Goal: Navigation & Orientation: Find specific page/section

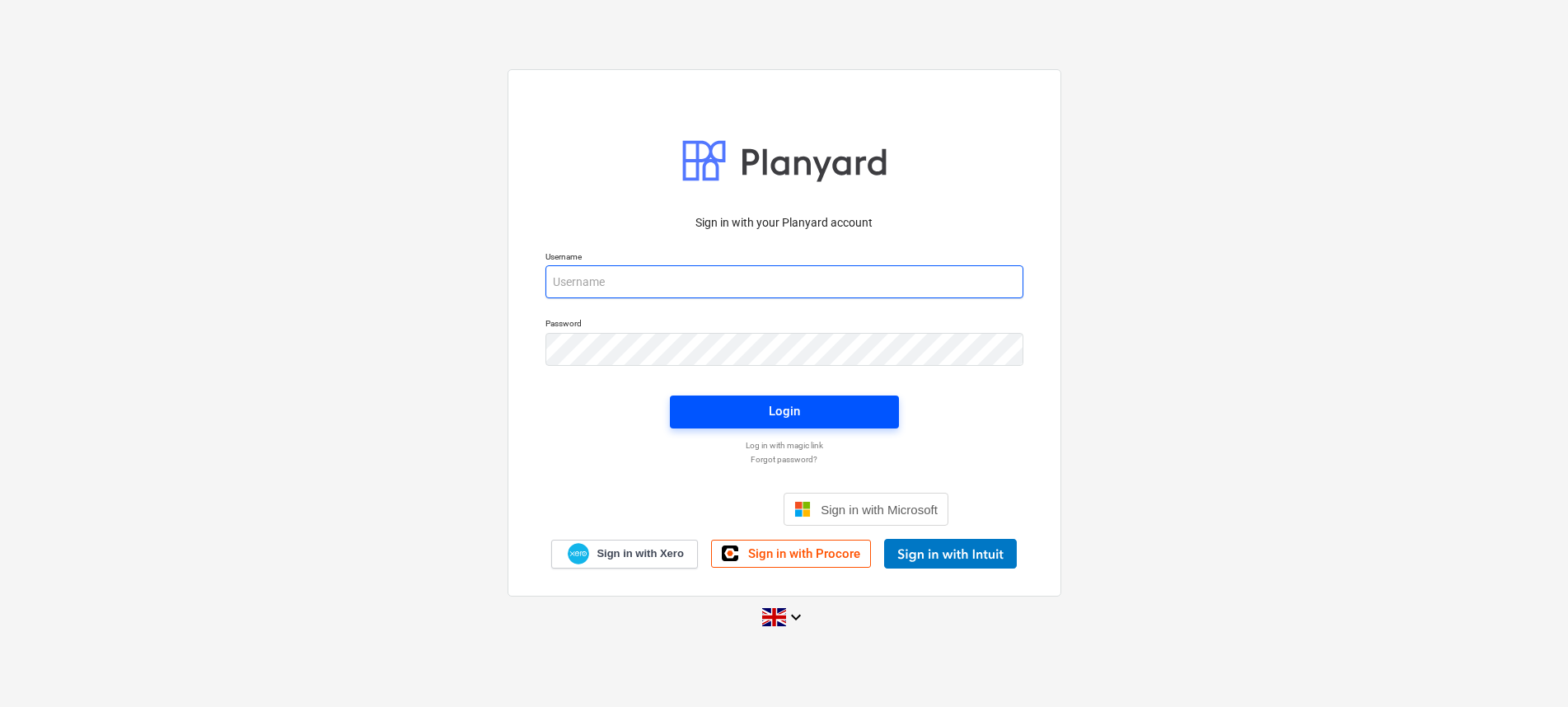
type input "[EMAIL_ADDRESS][DOMAIN_NAME]"
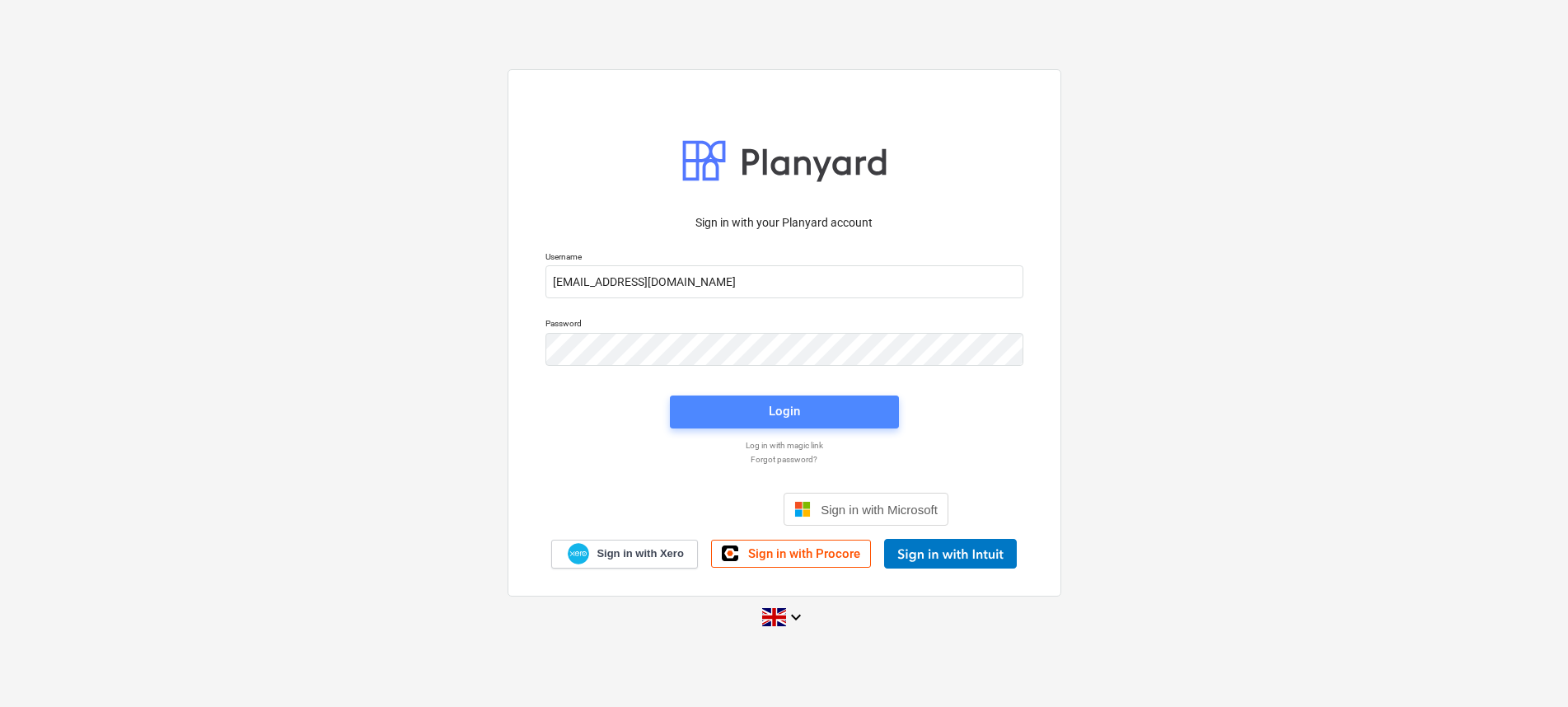
click at [699, 421] on span "Login" at bounding box center [784, 411] width 190 height 21
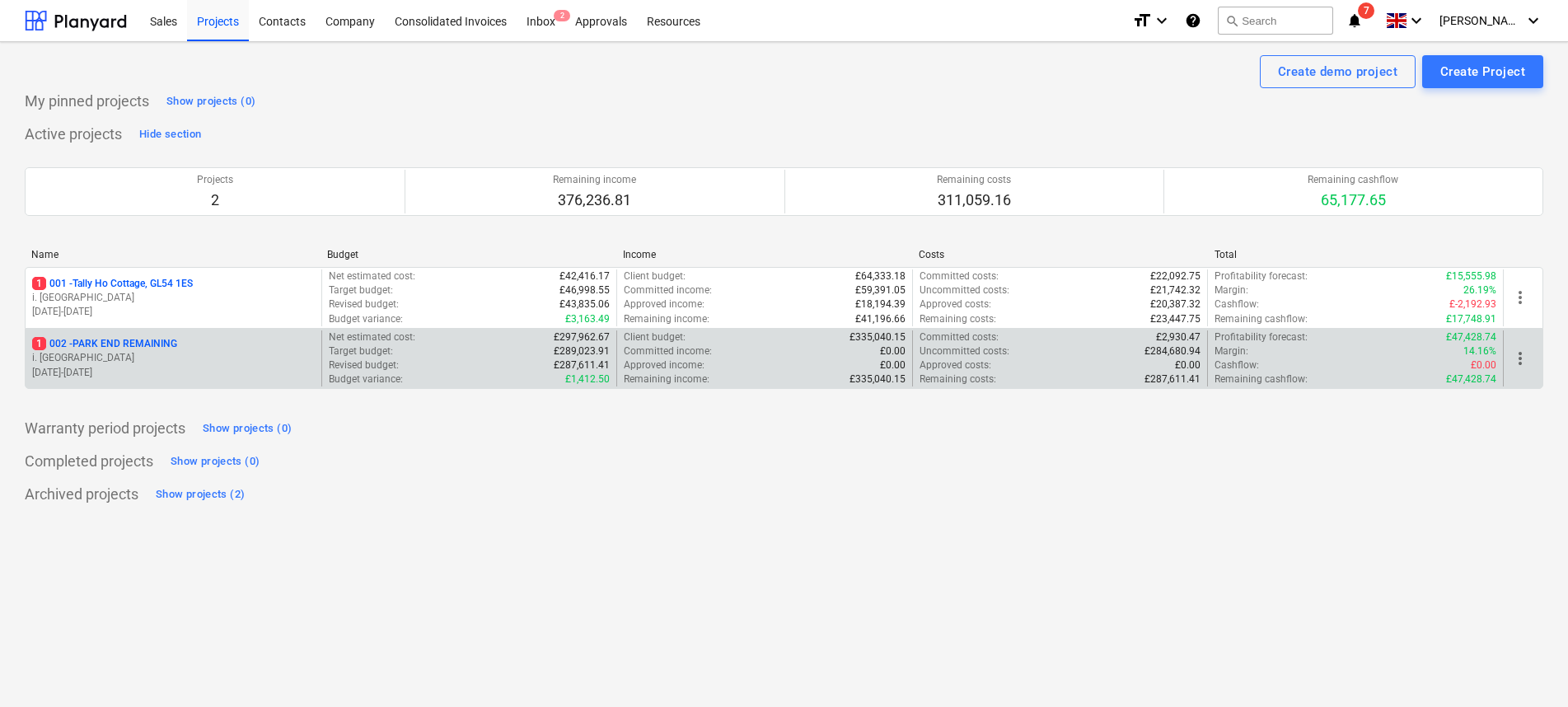
click at [190, 343] on div "1 002 - PARK END REMAINING" at bounding box center [174, 343] width 282 height 14
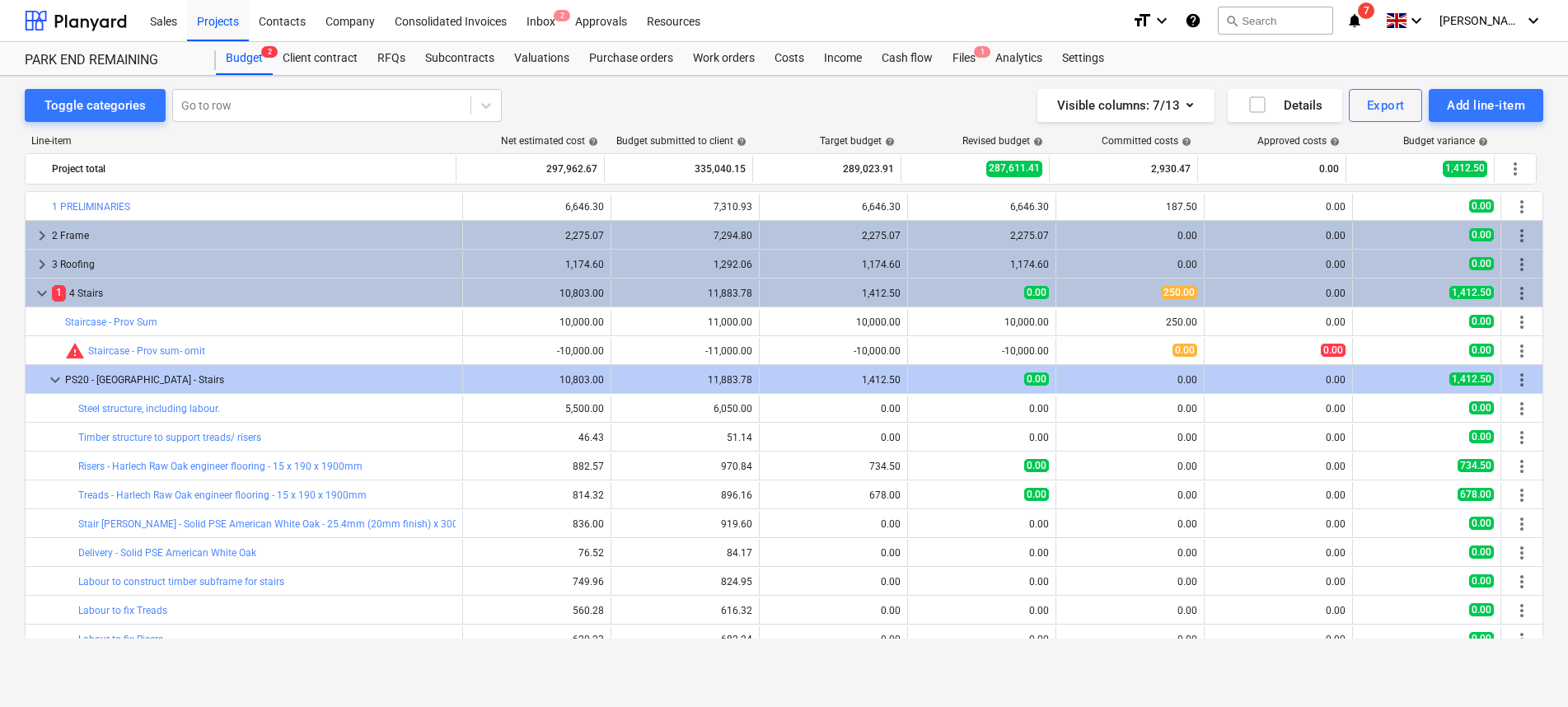
scroll to position [420, 0]
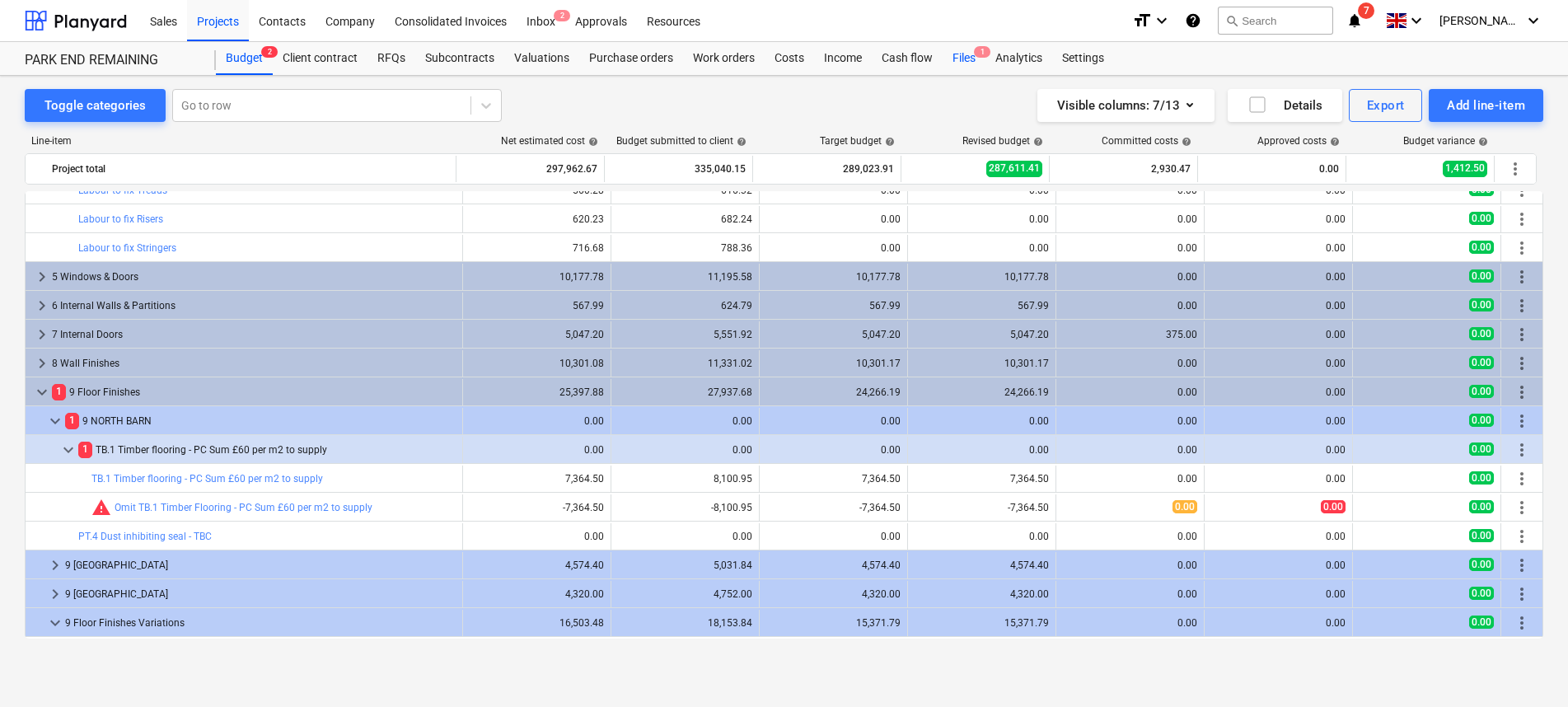
click at [956, 44] on div "Files 1" at bounding box center [964, 58] width 43 height 33
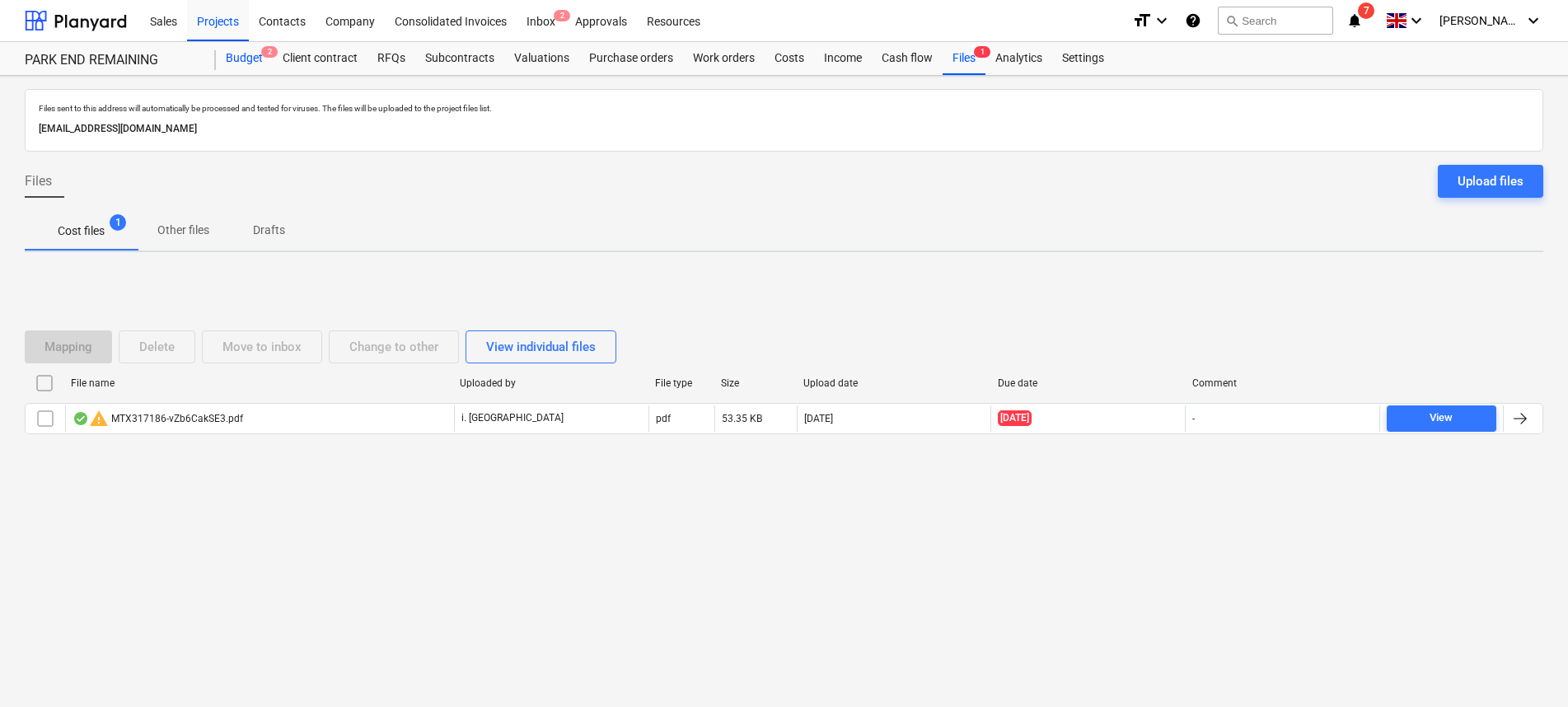
click at [232, 59] on div "Budget 2" at bounding box center [244, 58] width 57 height 33
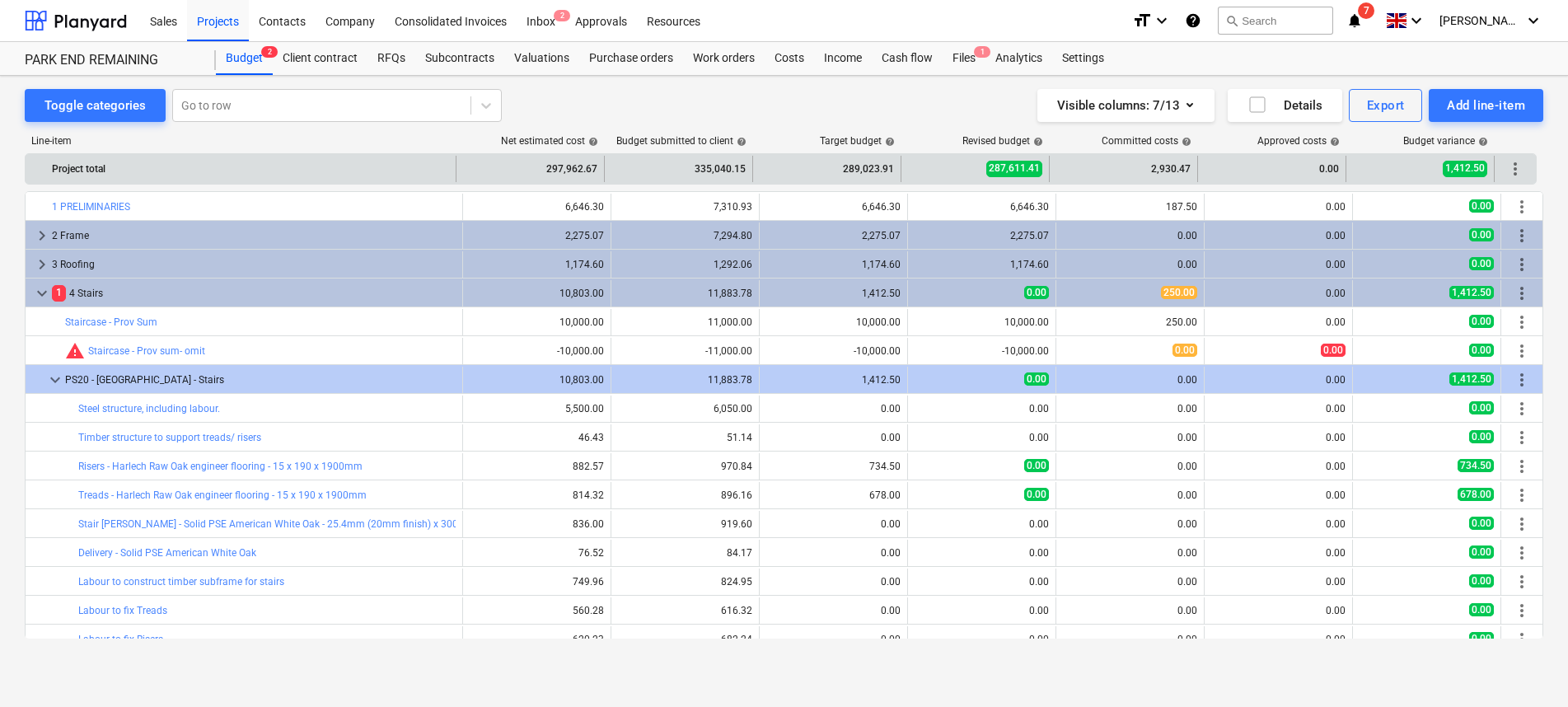
scroll to position [420, 0]
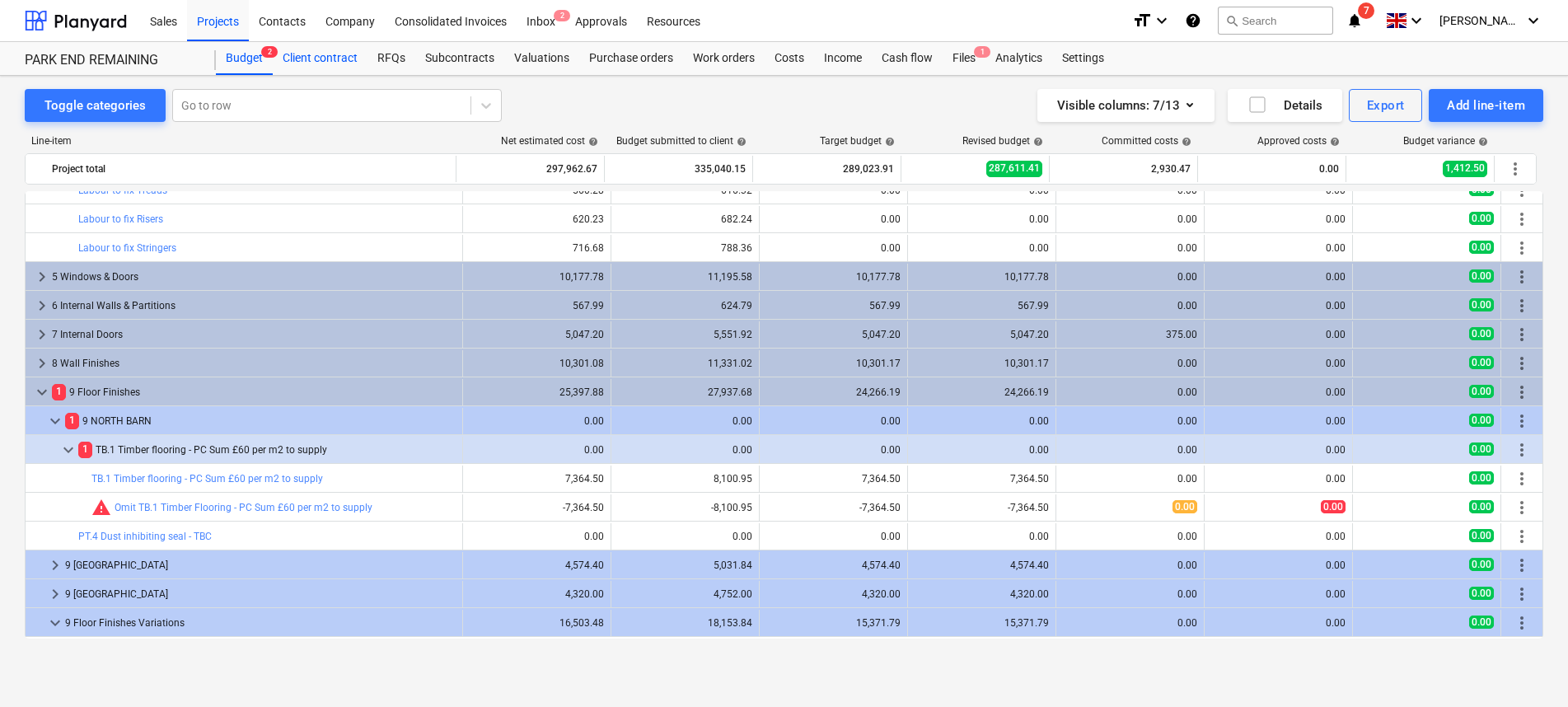
click at [334, 63] on div "Client contract" at bounding box center [320, 58] width 94 height 33
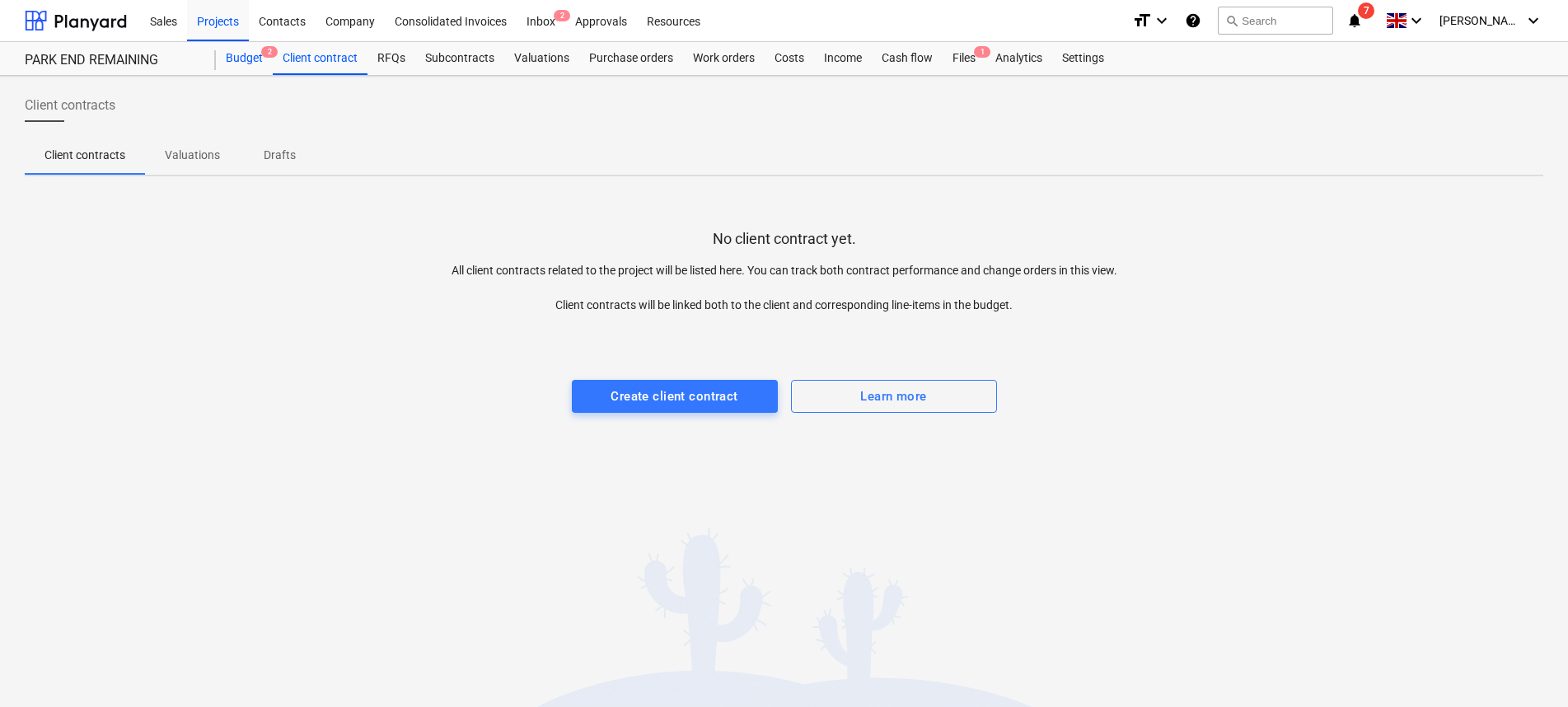
click at [258, 52] on div "Budget 2" at bounding box center [244, 58] width 57 height 33
